Goal: Information Seeking & Learning: Learn about a topic

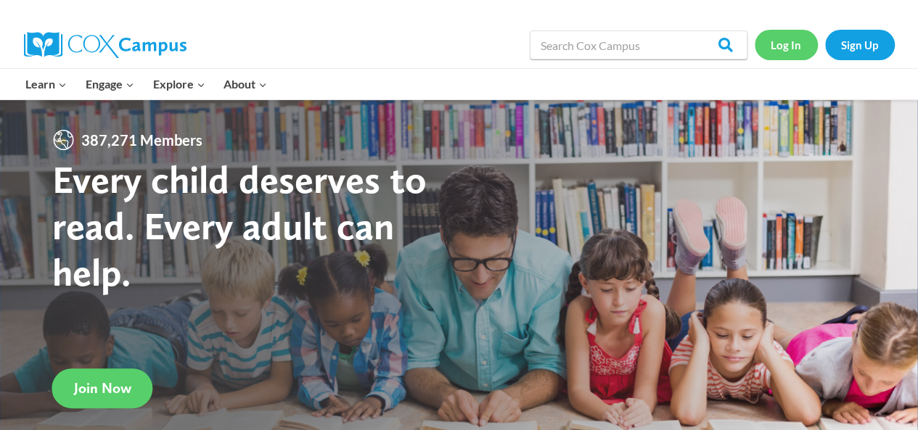
click at [782, 49] on link "Log In" at bounding box center [786, 45] width 63 height 30
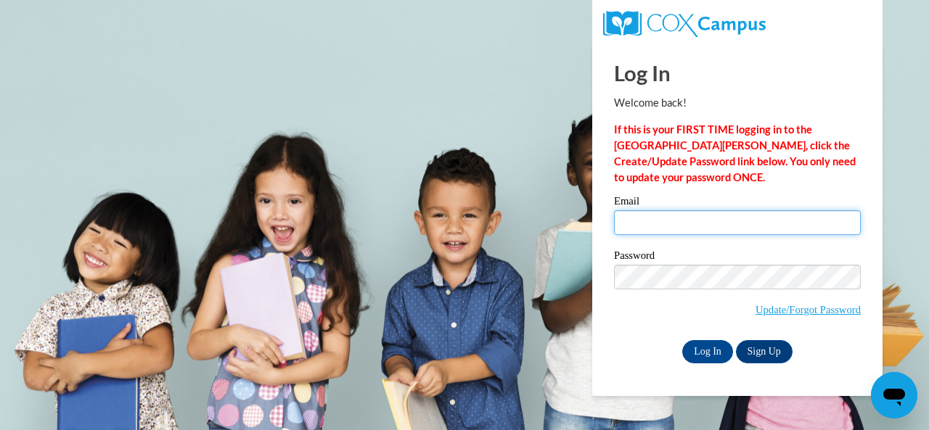
type input "Harris.Tara.C@muscogee.k12.ga.us"
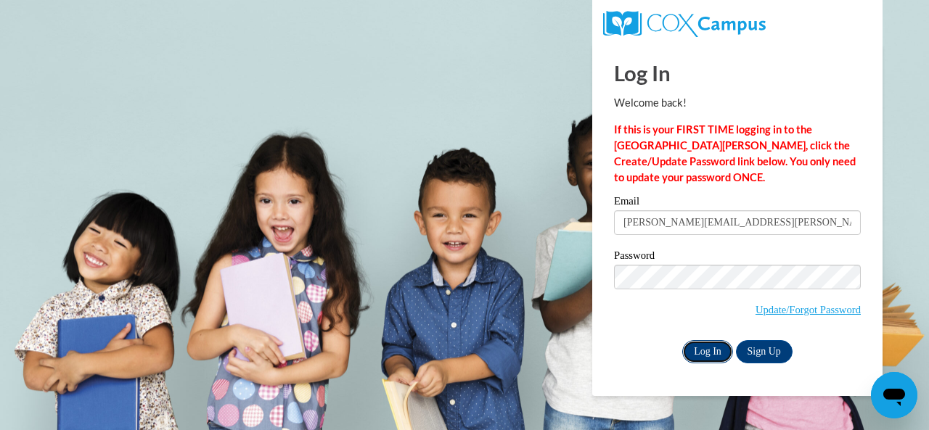
click at [706, 354] on input "Log In" at bounding box center [707, 351] width 51 height 23
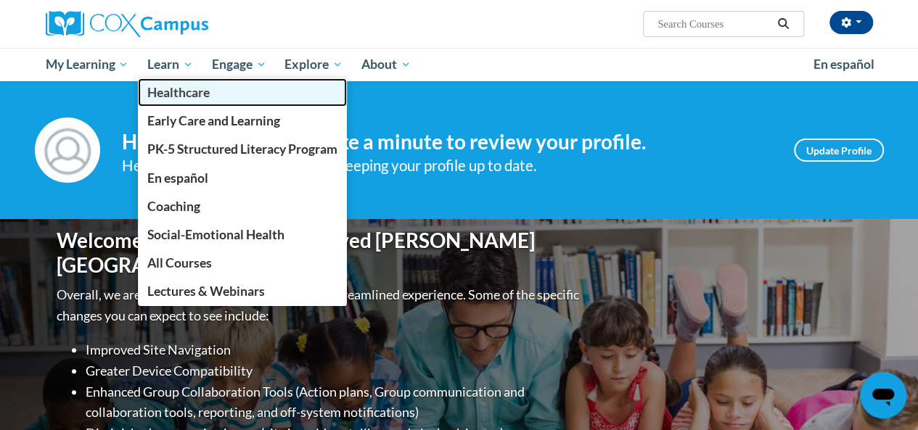
click at [167, 80] on link "Healthcare" at bounding box center [242, 92] width 209 height 28
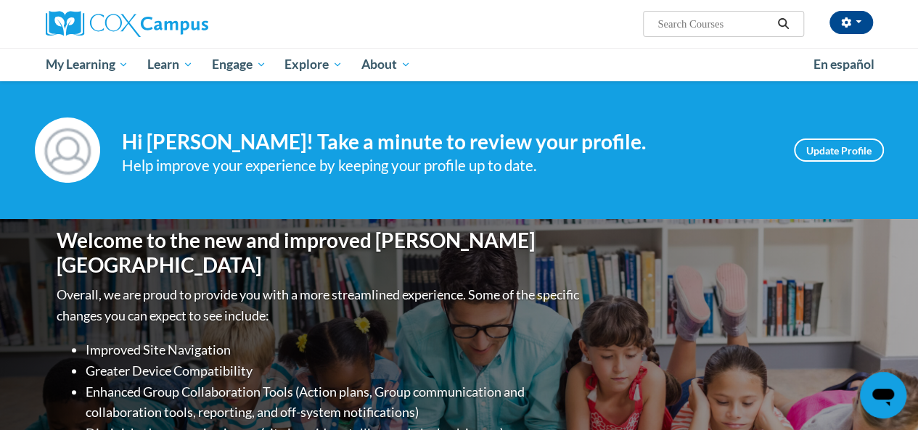
click at [665, 29] on input "Search..." at bounding box center [714, 23] width 116 height 17
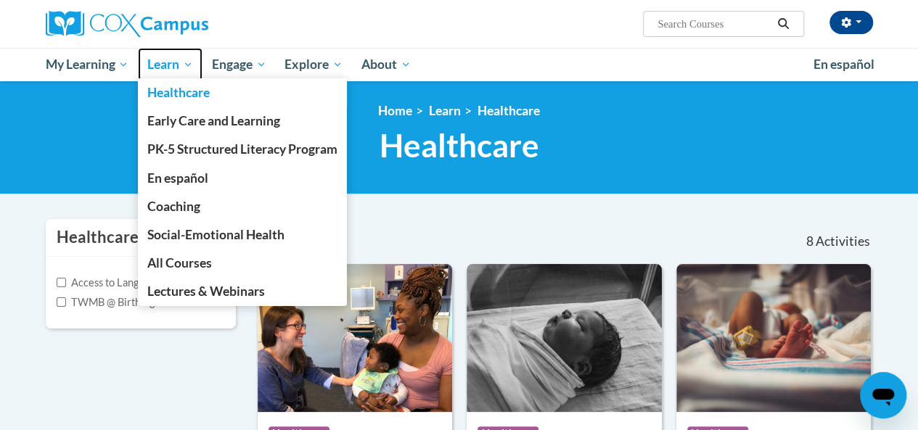
click at [189, 63] on span "Learn" at bounding box center [170, 64] width 46 height 17
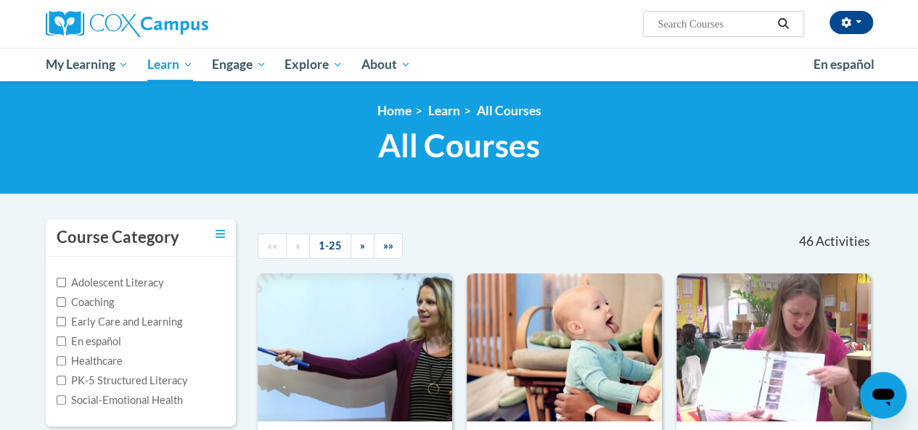
click at [154, 319] on label "Early Care and Learning" at bounding box center [120, 322] width 126 height 16
click at [66, 319] on input "Early Care and Learning" at bounding box center [61, 321] width 9 height 9
checkbox input "true"
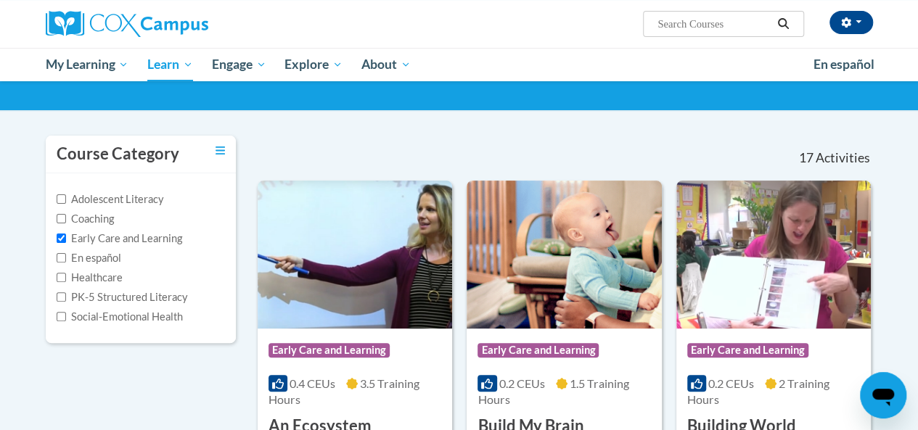
scroll to position [84, 0]
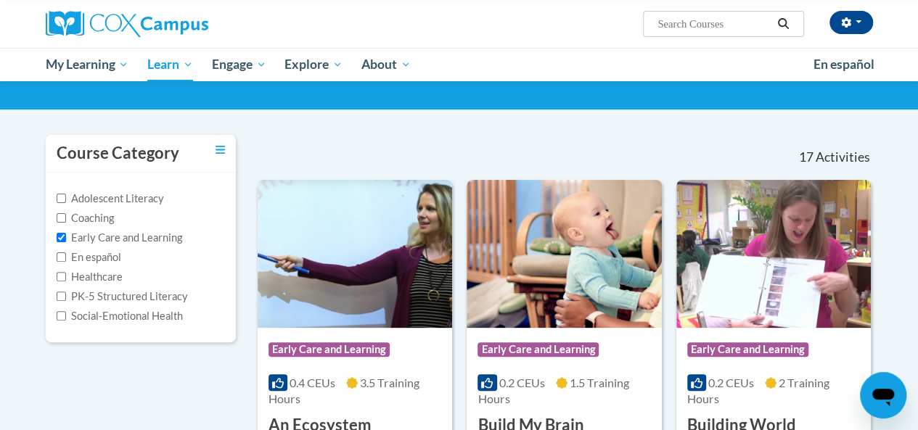
click at [148, 319] on label "Social-Emotional Health" at bounding box center [120, 317] width 126 height 16
click at [66, 319] on input "Social-Emotional Health" at bounding box center [61, 315] width 9 height 9
checkbox input "true"
click at [70, 238] on label "Early Care and Learning" at bounding box center [120, 238] width 126 height 16
click at [66, 238] on input "Early Care and Learning" at bounding box center [61, 237] width 9 height 9
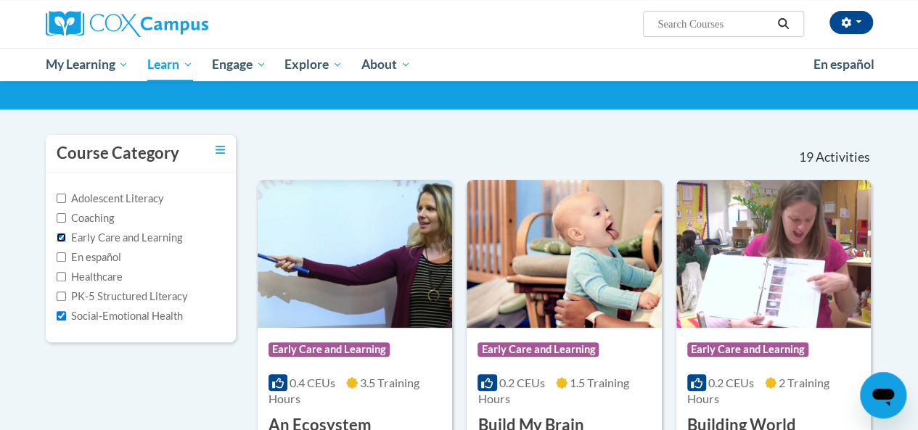
checkbox input "false"
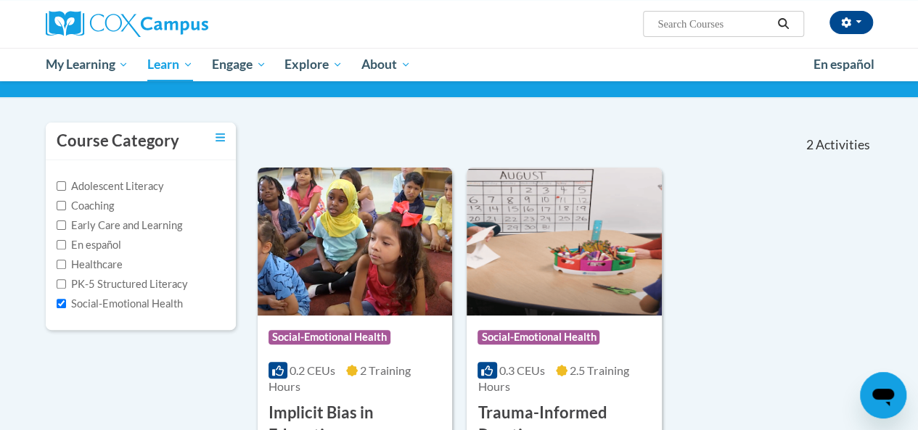
scroll to position [96, 0]
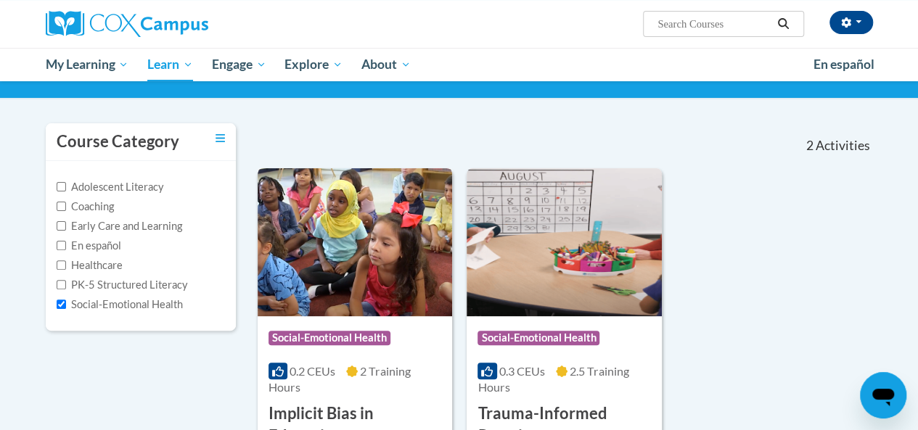
click at [348, 340] on span "Social-Emotional Health" at bounding box center [330, 338] width 122 height 15
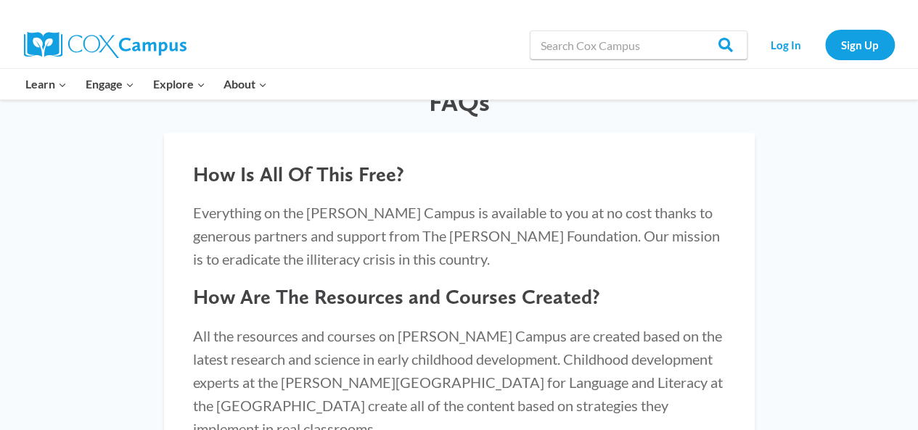
scroll to position [1225, 0]
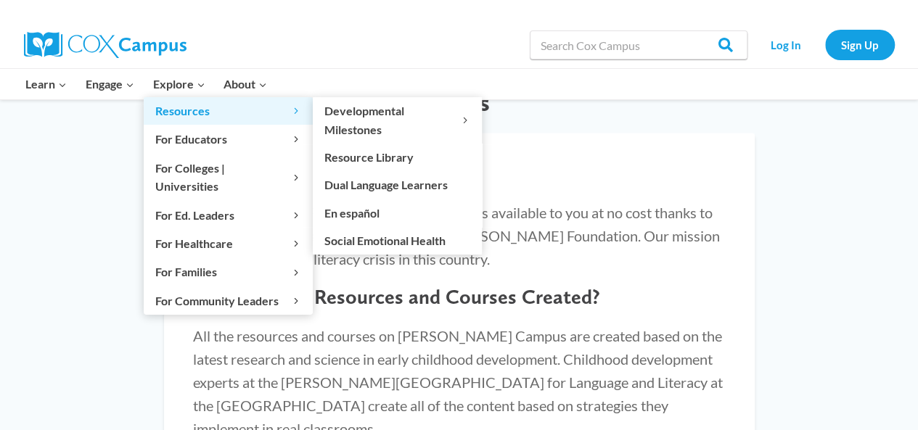
click at [195, 99] on link "Resources Expand" at bounding box center [228, 111] width 169 height 28
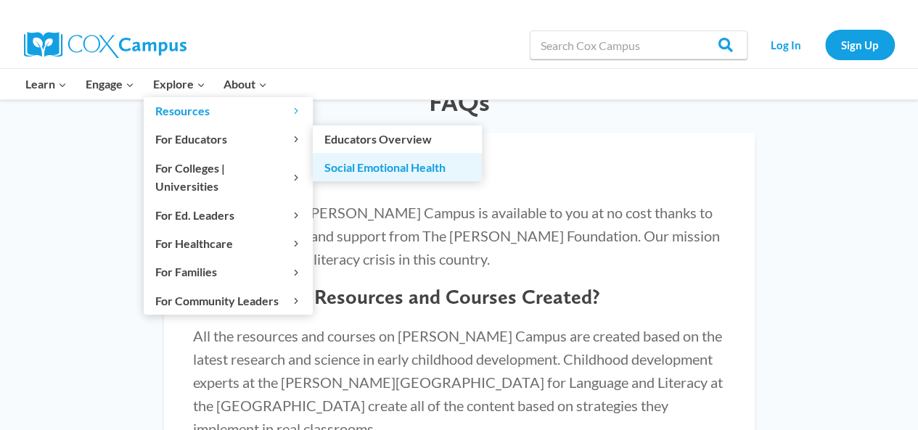
click at [384, 171] on link "Social Emotional Health" at bounding box center [397, 167] width 169 height 28
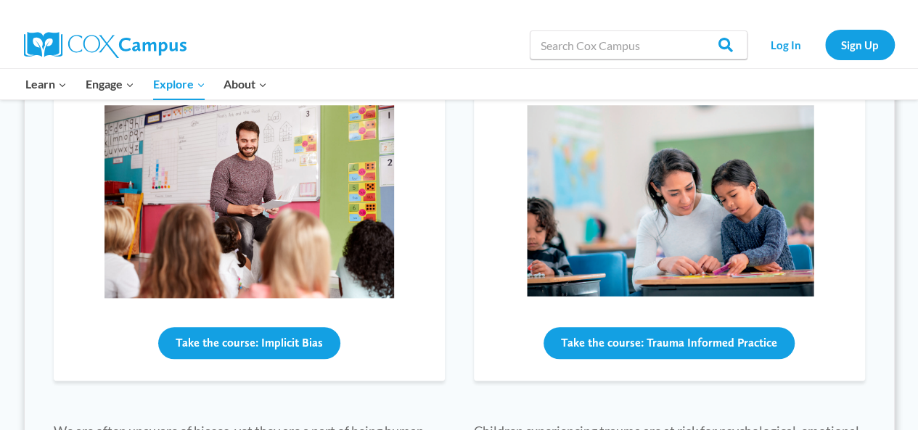
scroll to position [579, 0]
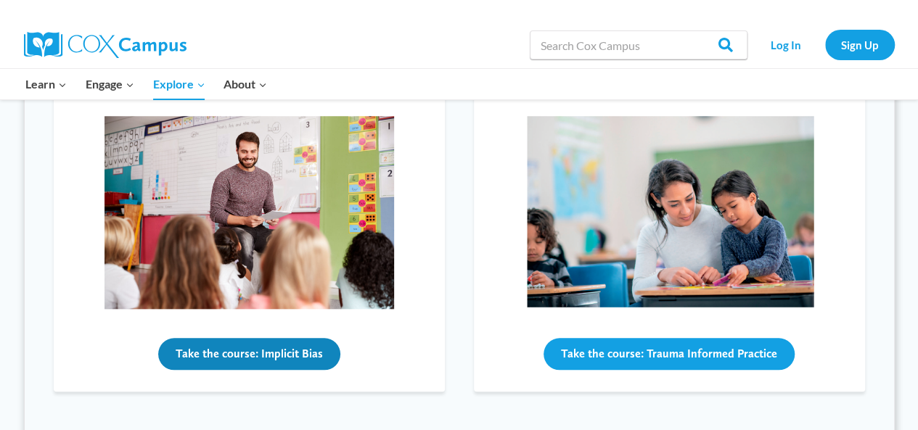
click at [264, 359] on button "Take the course: Implicit Bias" at bounding box center [249, 354] width 182 height 32
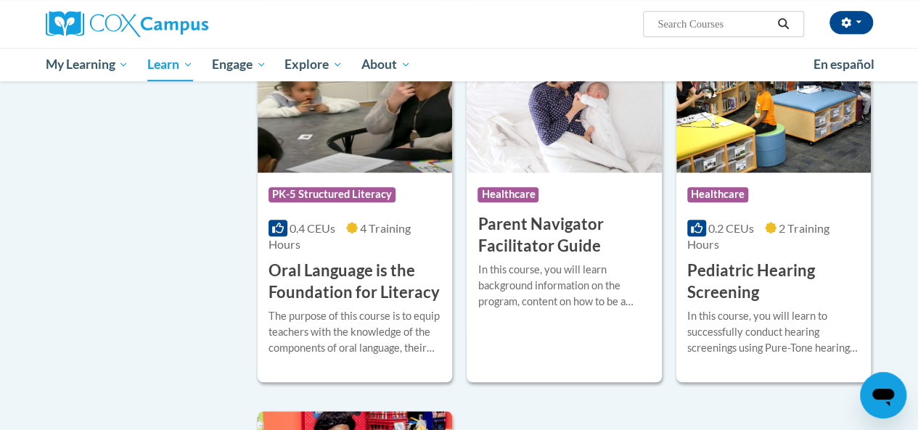
scroll to position [3142, 0]
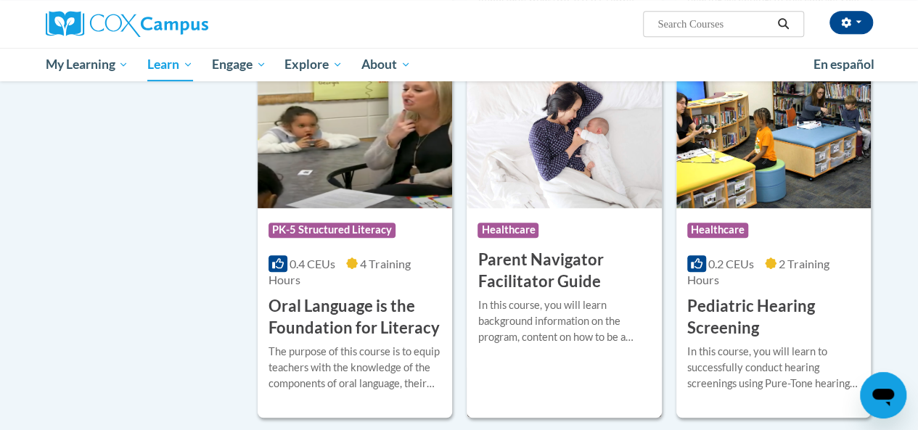
click at [559, 251] on h3 "Parent Navigator Facilitator Guide" at bounding box center [564, 271] width 173 height 45
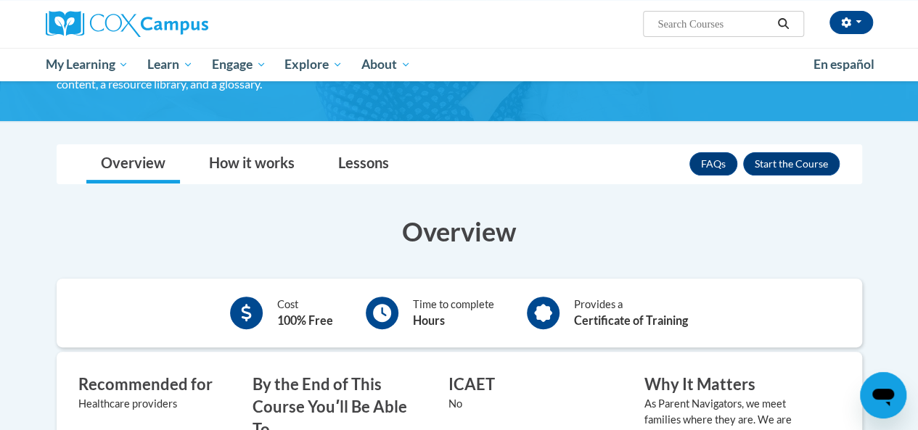
scroll to position [134, 0]
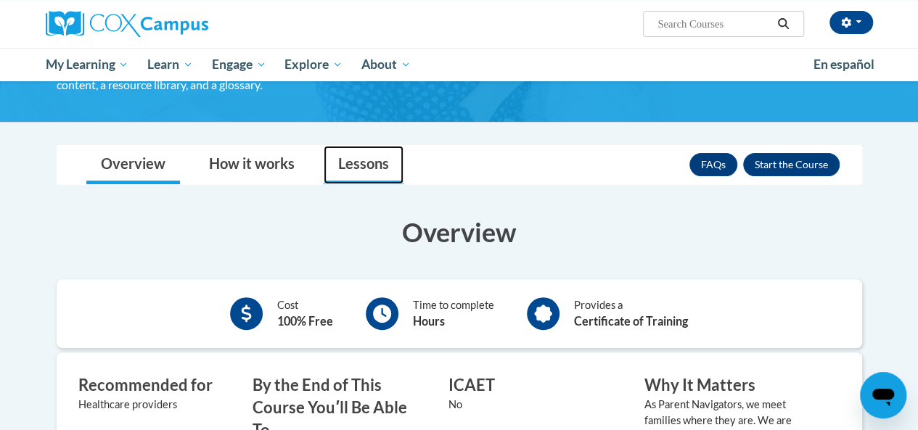
click at [364, 175] on link "Lessons" at bounding box center [364, 165] width 80 height 38
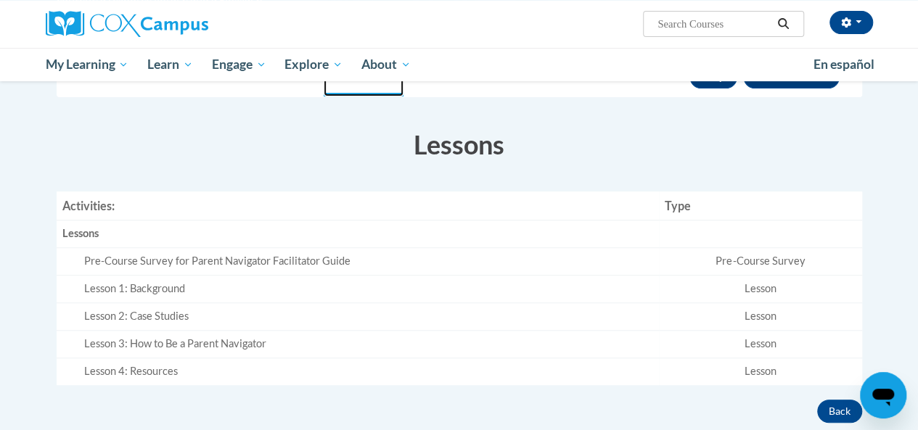
scroll to position [219, 0]
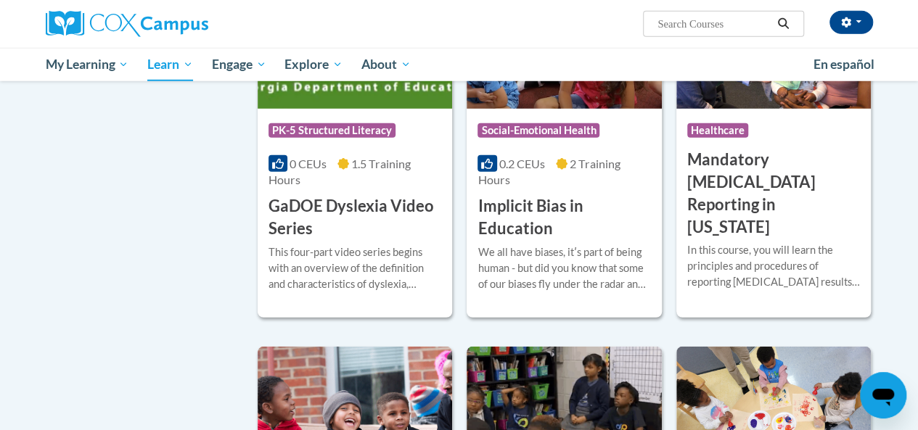
scroll to position [1993, 0]
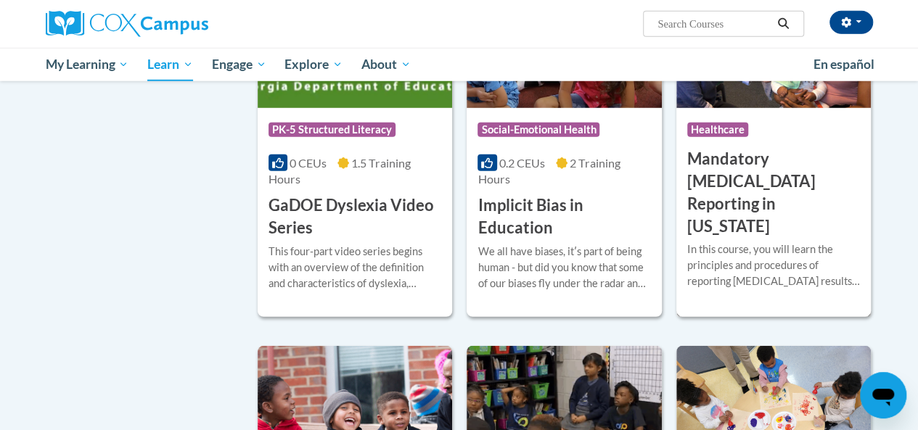
click at [809, 155] on h3 "Mandatory [MEDICAL_DATA] Reporting in [US_STATE]" at bounding box center [773, 192] width 173 height 89
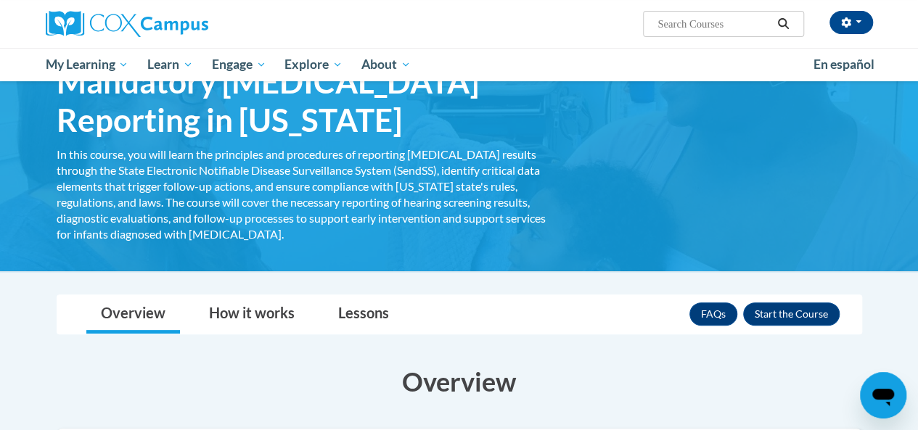
scroll to position [70, 0]
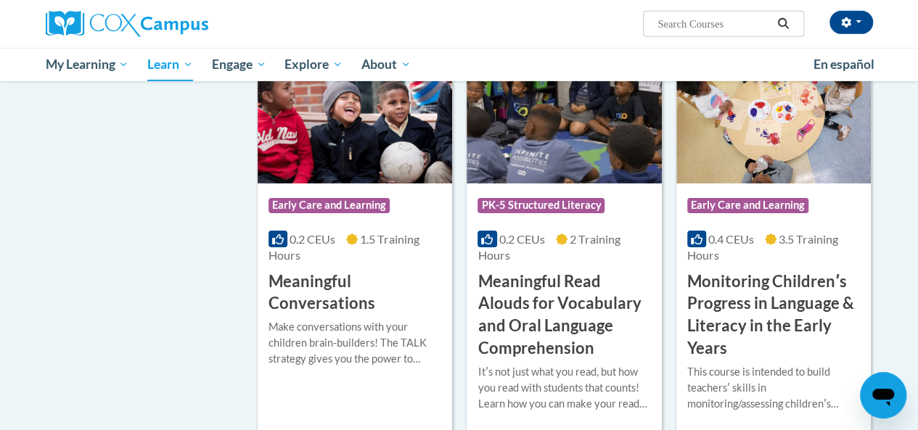
scroll to position [2297, 0]
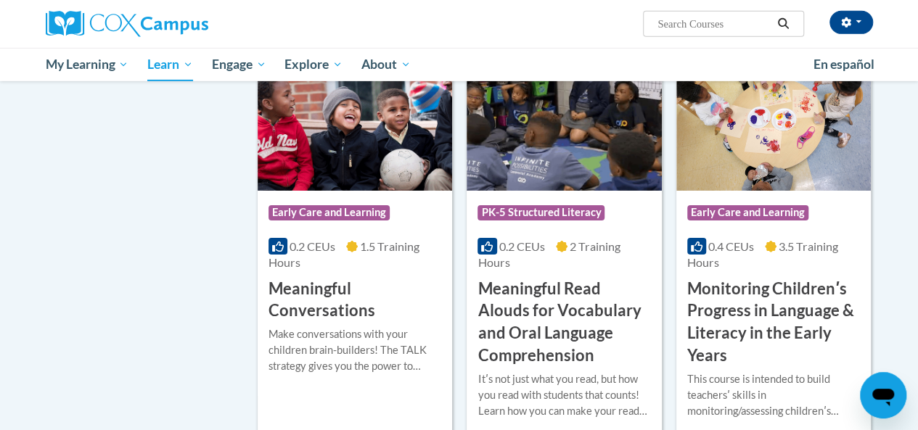
click at [780, 205] on span "Early Care and Learning" at bounding box center [747, 212] width 121 height 15
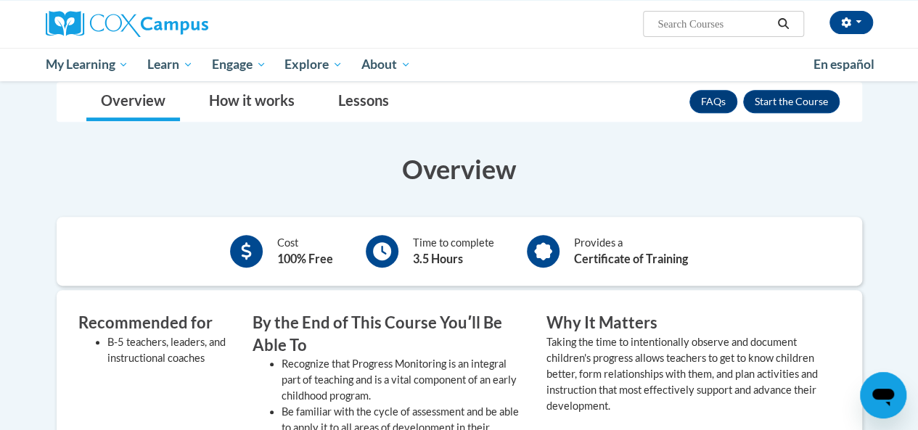
scroll to position [278, 0]
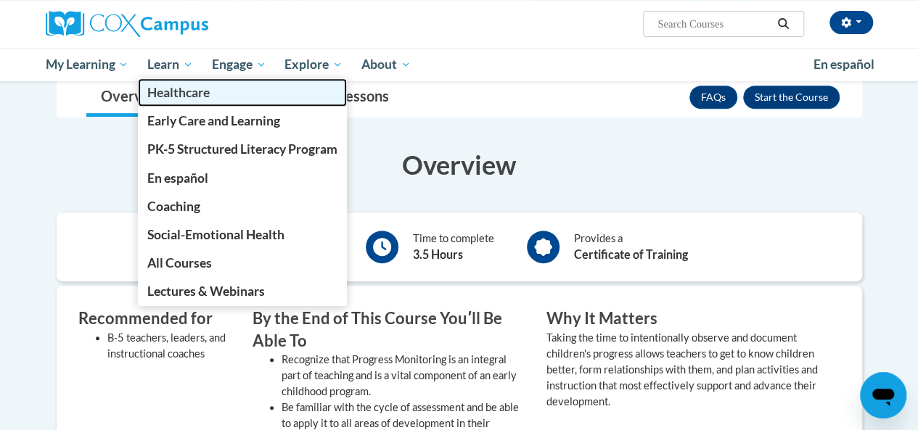
click at [174, 80] on link "Healthcare" at bounding box center [242, 92] width 209 height 28
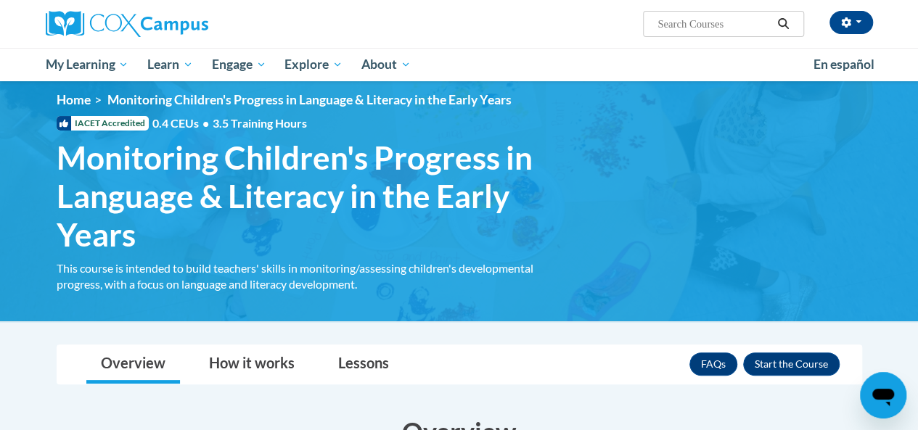
scroll to position [0, 0]
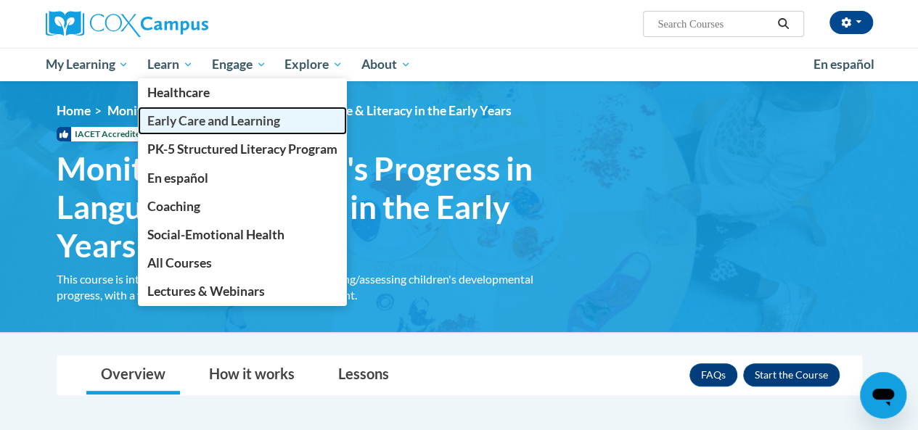
click at [213, 127] on span "Early Care and Learning" at bounding box center [213, 120] width 133 height 15
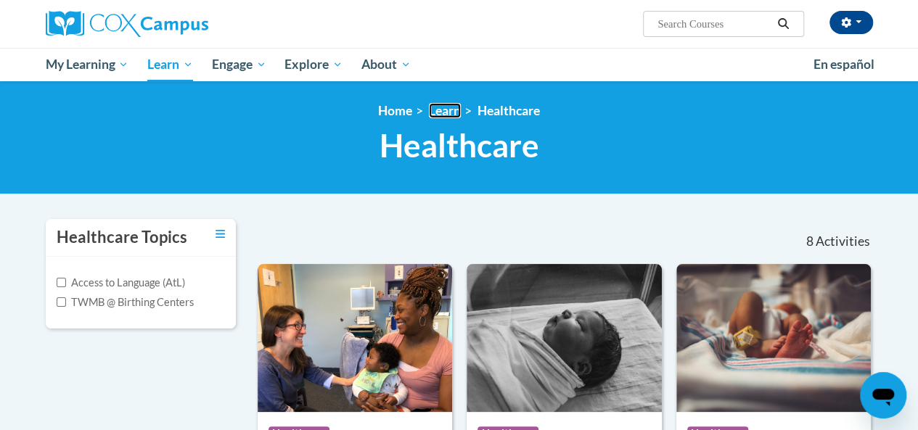
click at [448, 115] on link "Learn" at bounding box center [445, 110] width 32 height 15
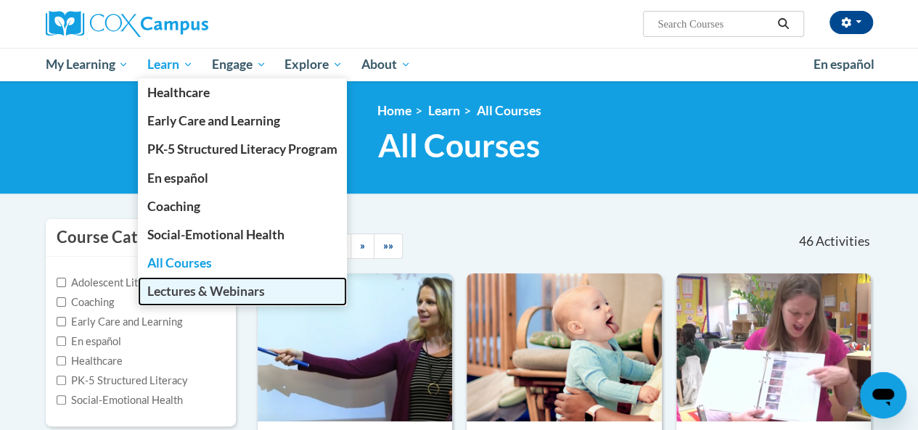
click at [190, 291] on span "Lectures & Webinars" at bounding box center [206, 291] width 118 height 15
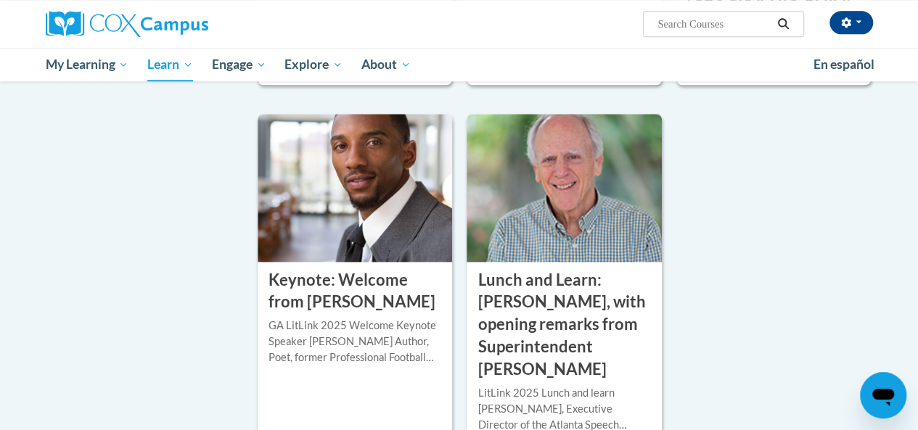
scroll to position [833, 0]
click at [391, 269] on h3 "Keynote: Welcome from Malcom Mitchell" at bounding box center [355, 291] width 173 height 45
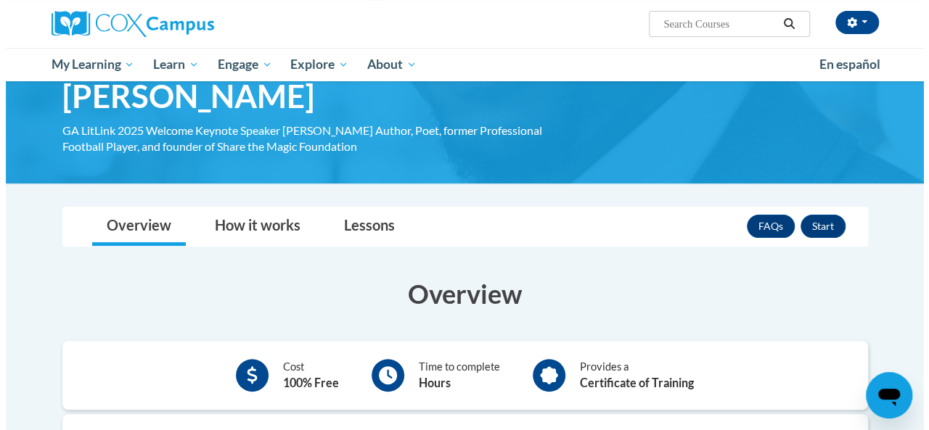
scroll to position [89, 0]
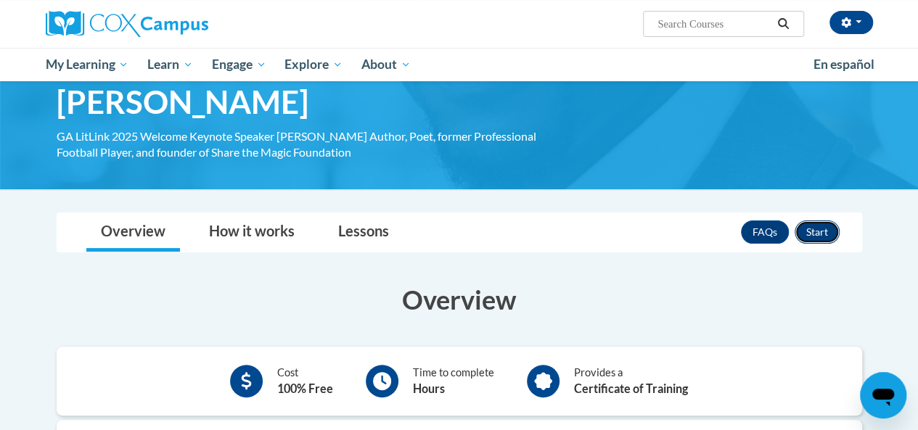
click at [820, 229] on button "Start" at bounding box center [817, 232] width 45 height 23
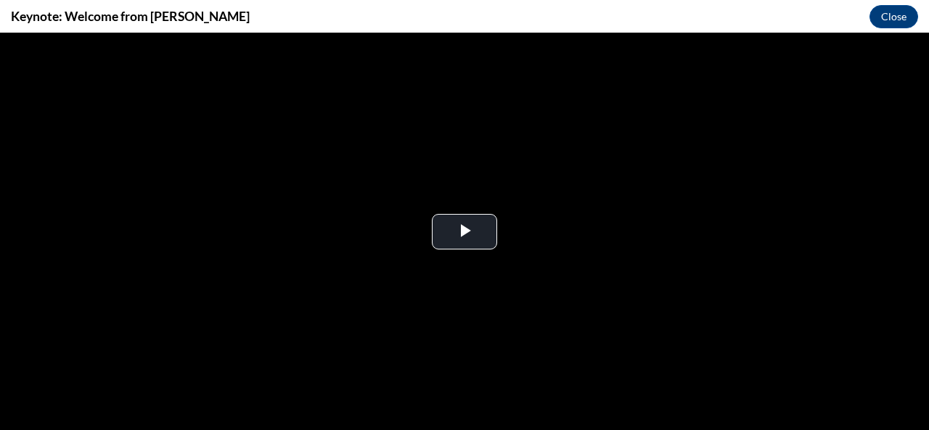
scroll to position [0, 0]
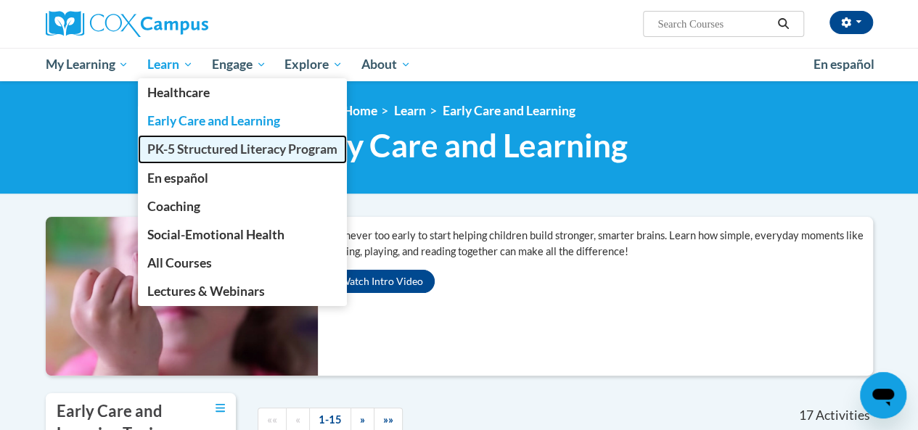
click at [189, 149] on span "PK-5 Structured Literacy Program" at bounding box center [242, 149] width 190 height 15
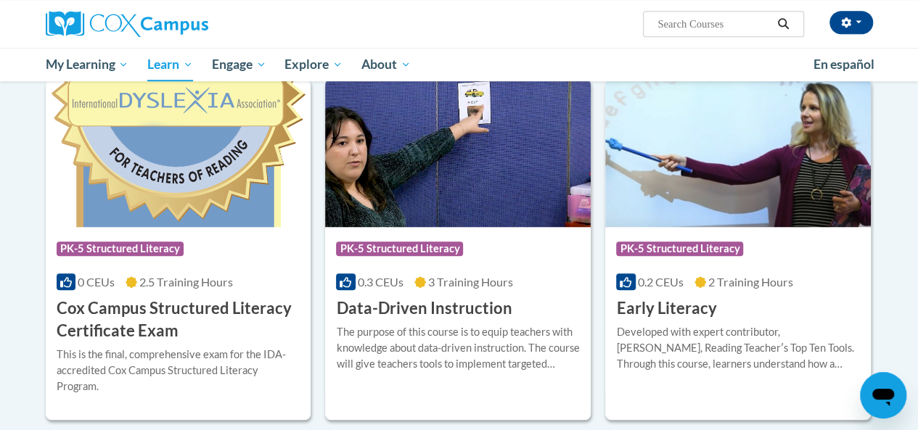
scroll to position [471, 0]
